Goal: Navigation & Orientation: Find specific page/section

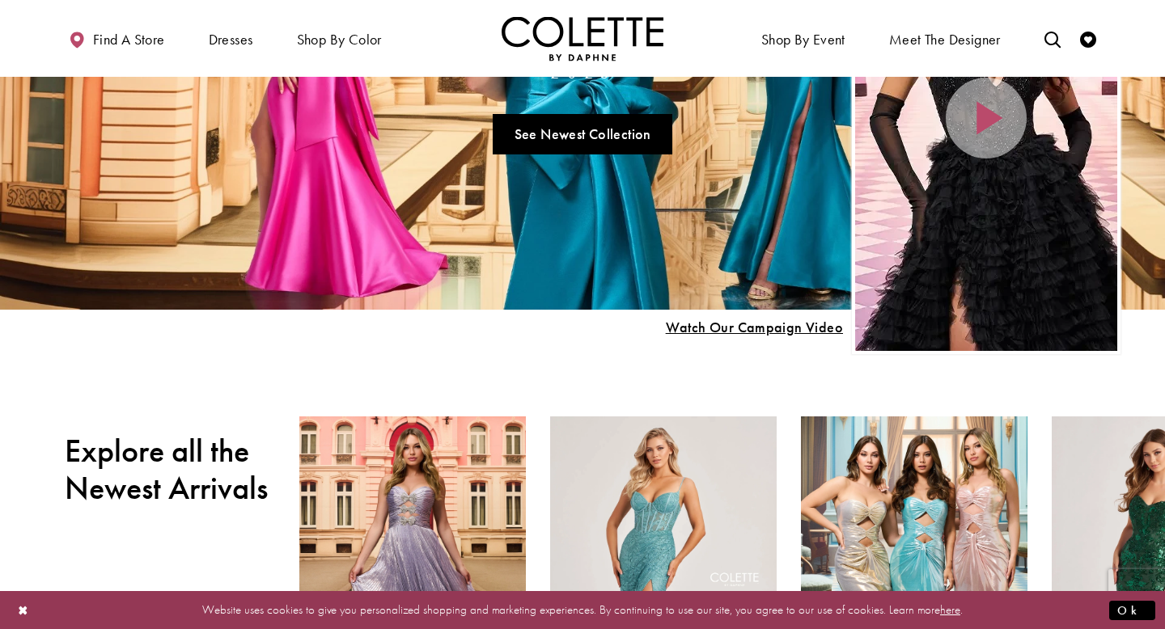
scroll to position [387, 0]
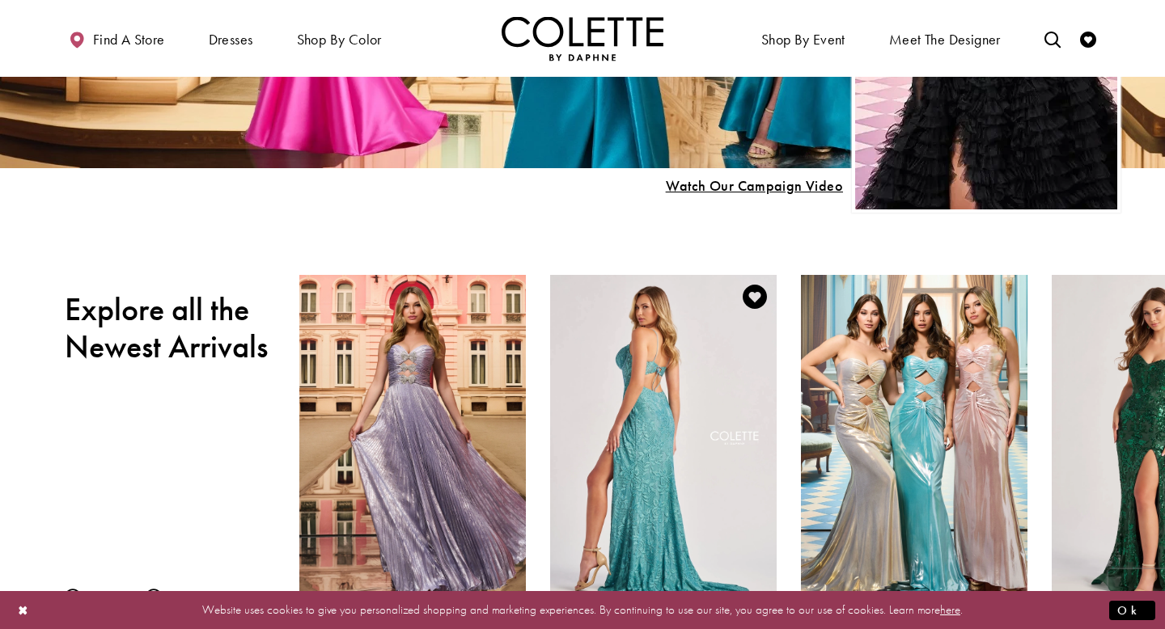
click at [696, 408] on div "Visit Colette by Daphne Style No. CL8405 Page" at bounding box center [663, 439] width 226 height 329
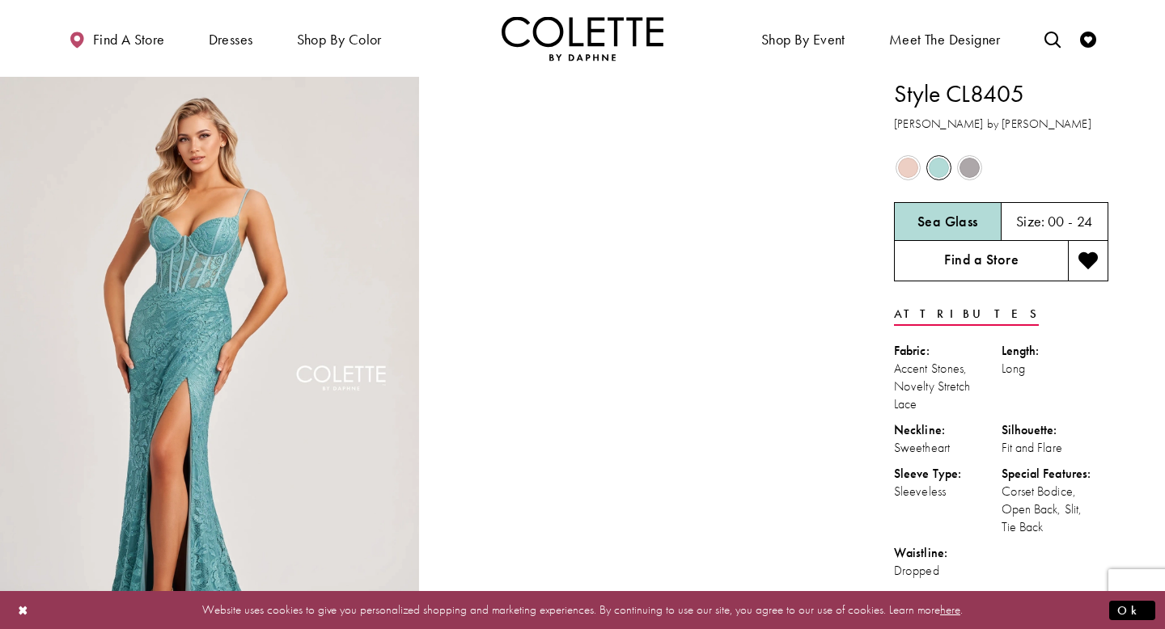
click at [1007, 272] on link "Find a Store" at bounding box center [981, 261] width 174 height 40
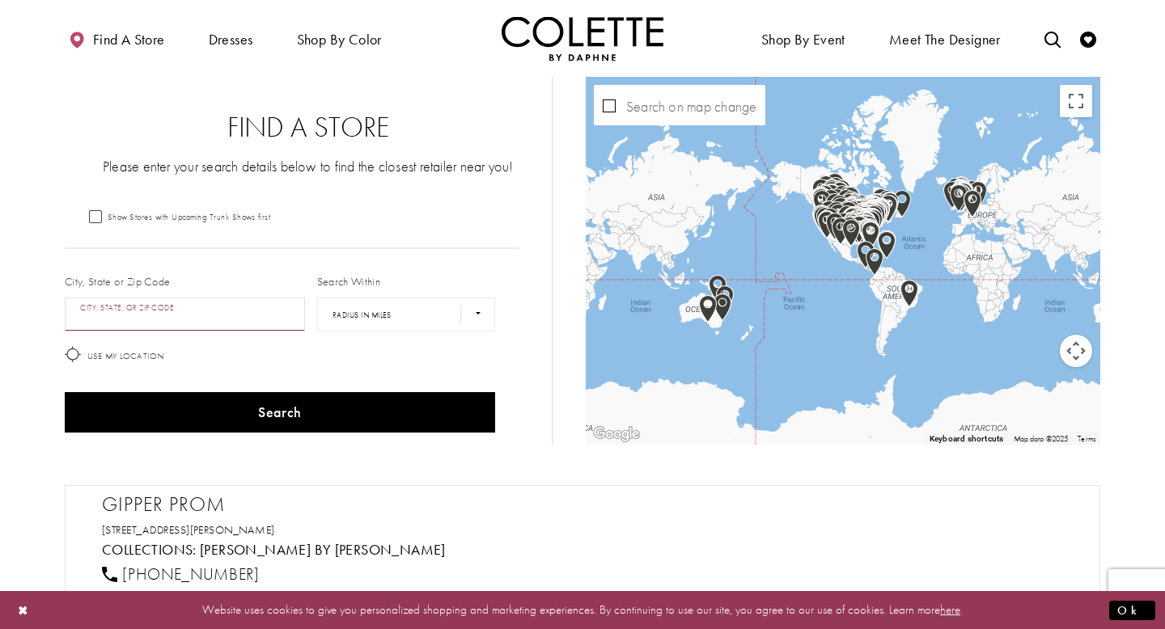
click at [213, 323] on input "City, State, or ZIP Code" at bounding box center [185, 315] width 240 height 34
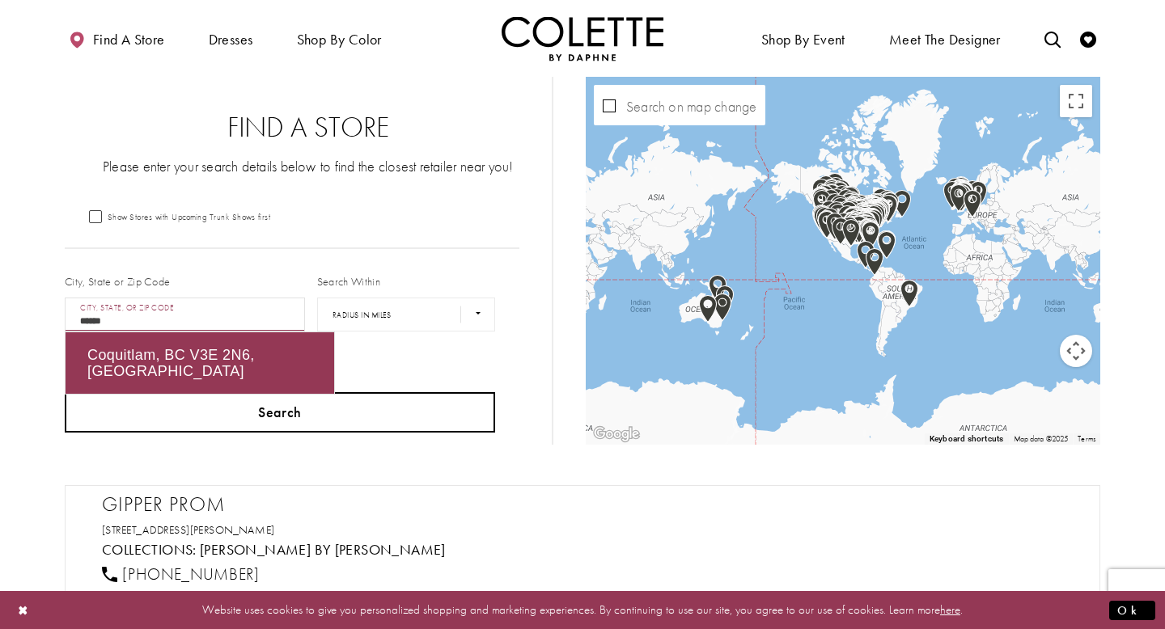
type input "******"
click at [238, 407] on button "Search" at bounding box center [280, 412] width 430 height 40
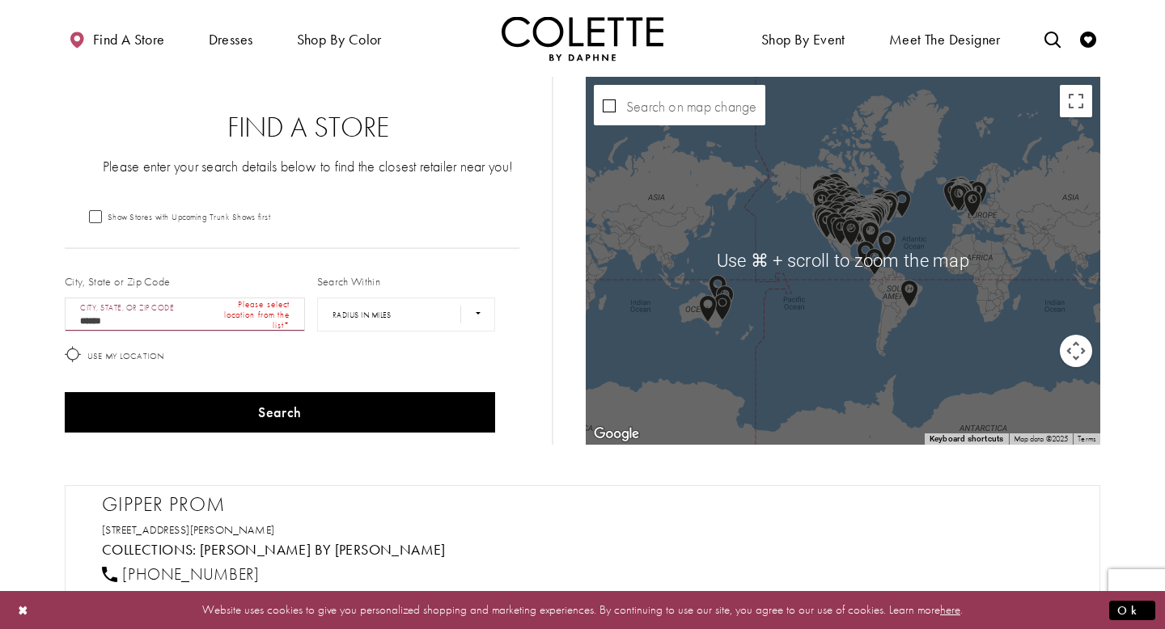
click at [862, 273] on div "Map with store locations" at bounding box center [843, 261] width 514 height 368
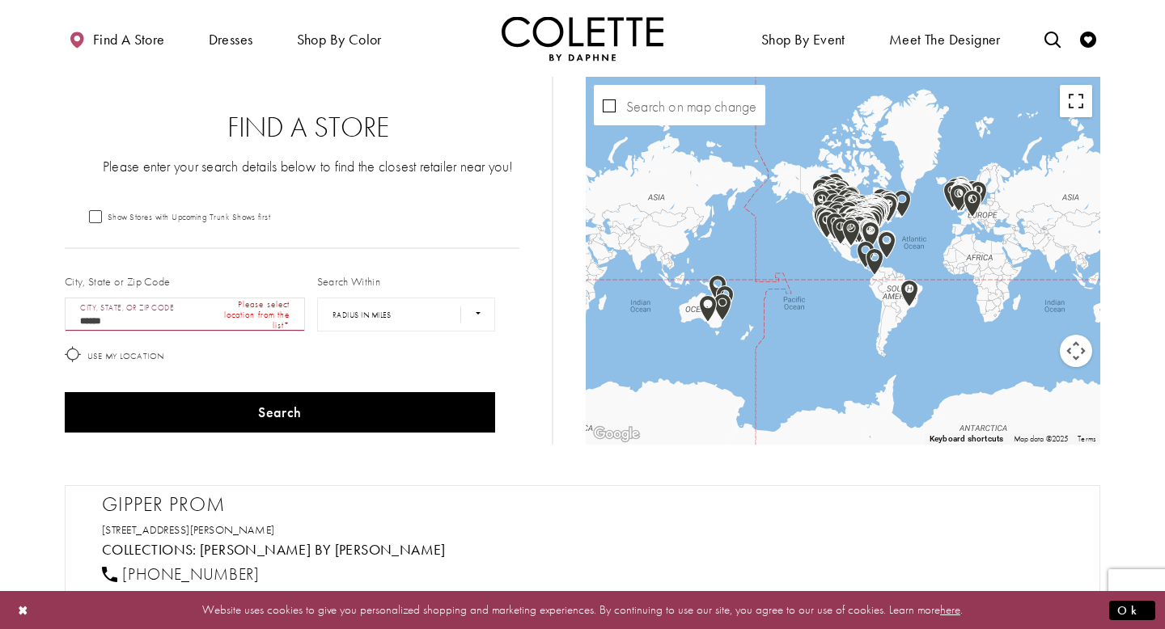
click at [1073, 106] on button "Toggle fullscreen view" at bounding box center [1076, 101] width 32 height 32
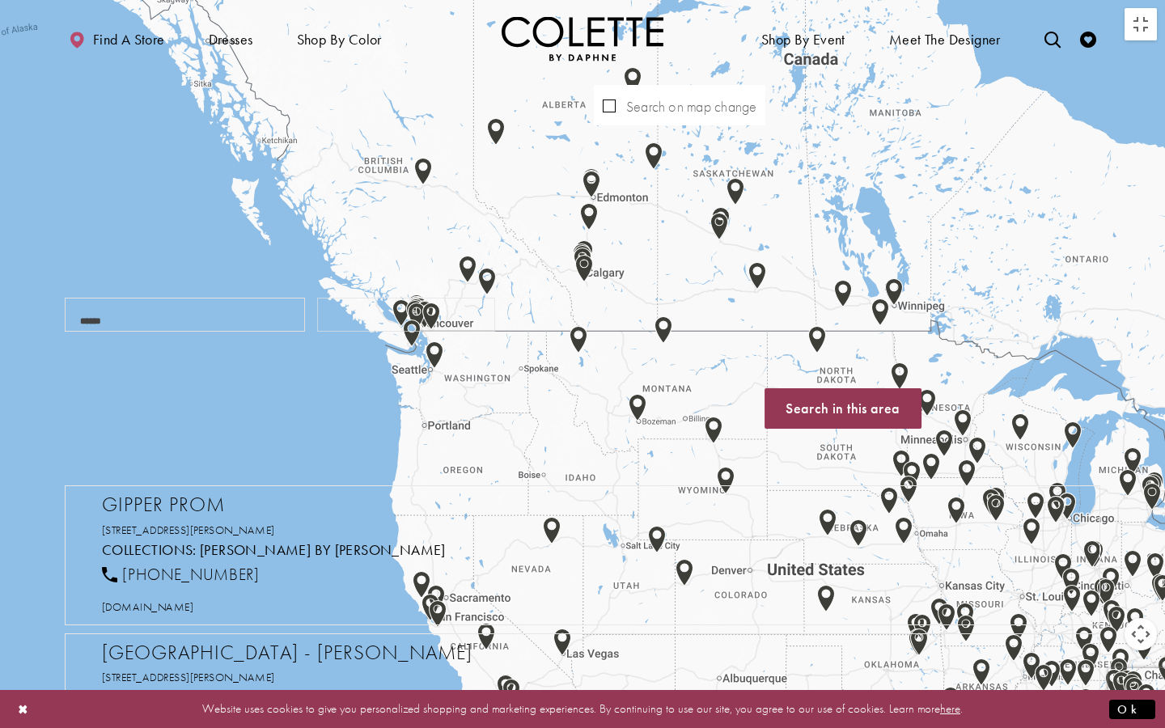
drag, startPoint x: 321, startPoint y: 303, endPoint x: 600, endPoint y: 379, distance: 289.3
click at [605, 379] on div "Map with store locations" at bounding box center [582, 364] width 1165 height 728
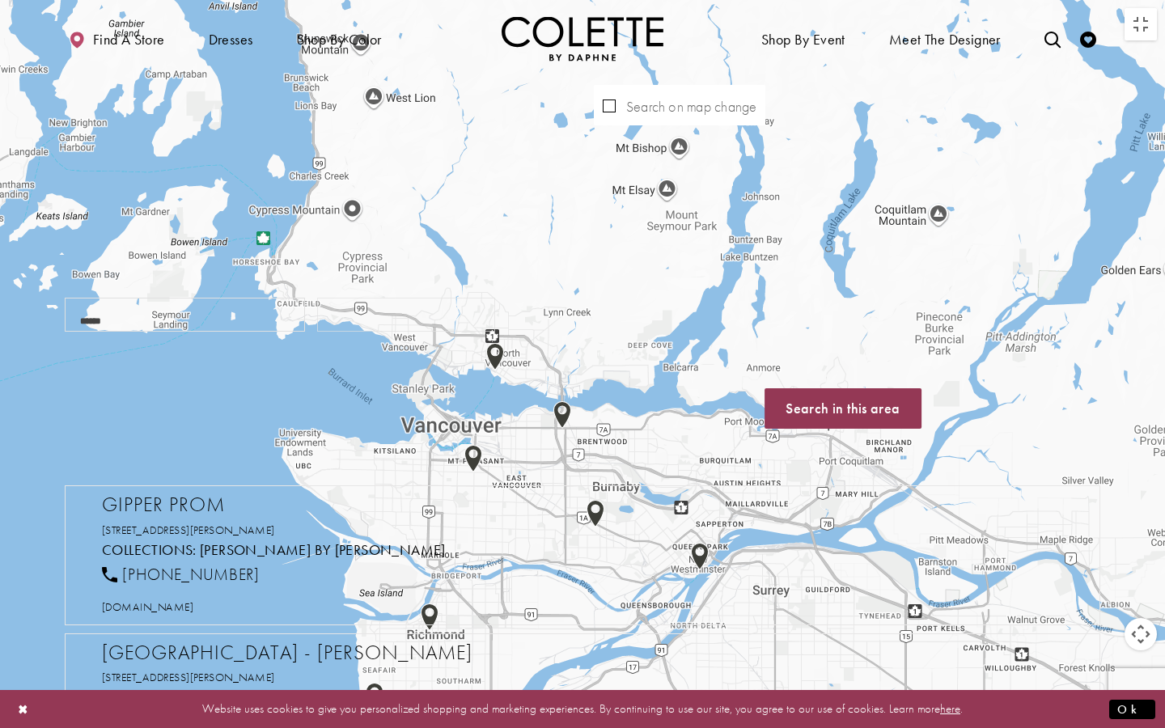
drag, startPoint x: 699, startPoint y: 429, endPoint x: 414, endPoint y: 307, distance: 309.8
click at [414, 307] on div "Map with store locations" at bounding box center [582, 364] width 1165 height 728
click at [703, 552] on img "Map with store locations" at bounding box center [700, 557] width 18 height 28
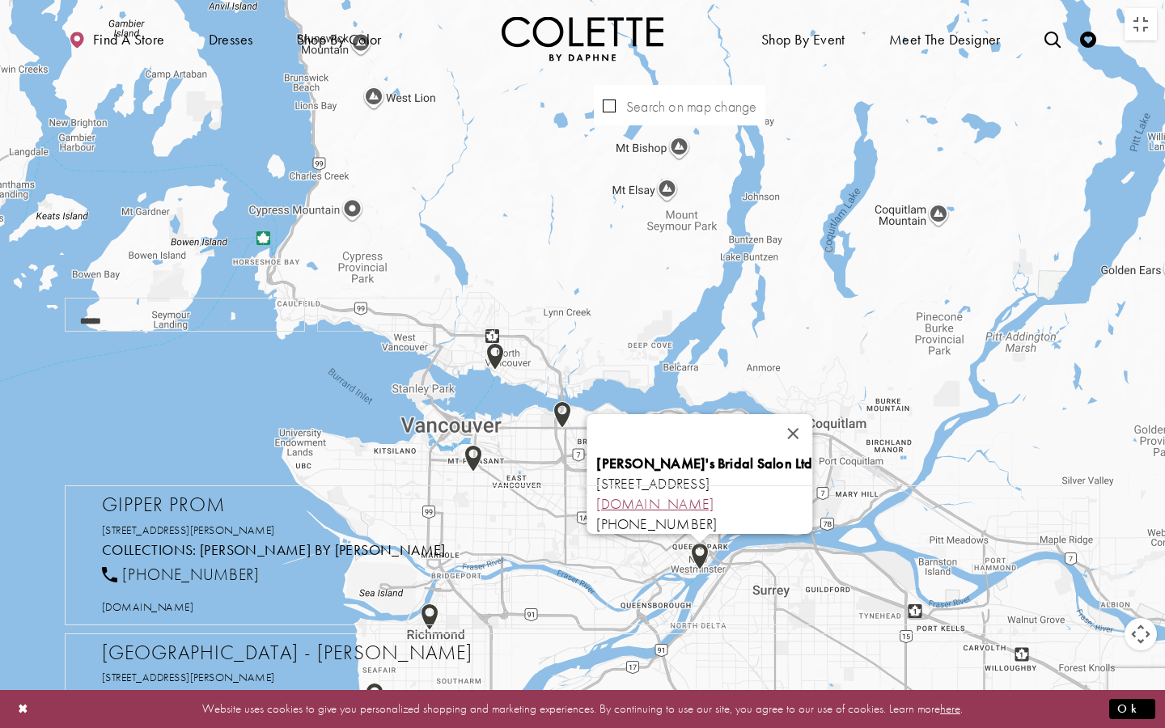
click at [596, 494] on link "[DOMAIN_NAME]" at bounding box center [654, 503] width 117 height 19
